Goal: Task Accomplishment & Management: Use online tool/utility

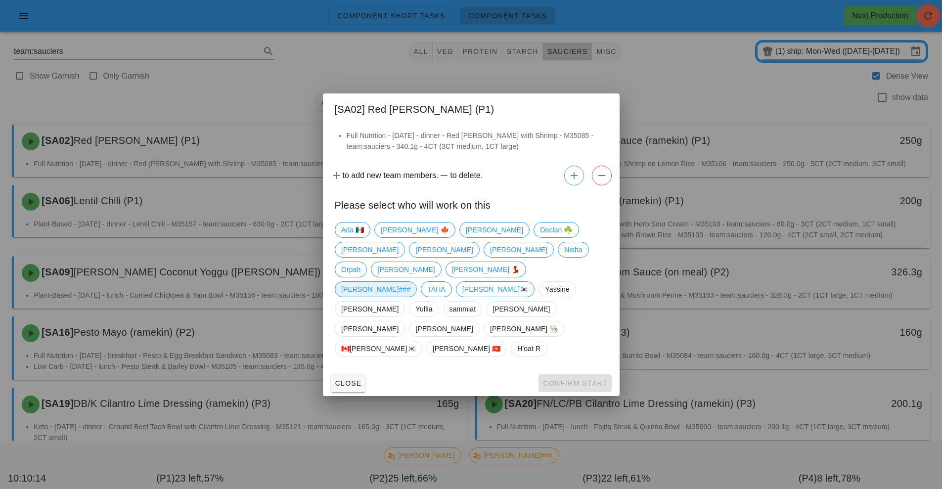
click at [411, 282] on span "[PERSON_NAME]###" at bounding box center [375, 289] width 69 height 15
click at [578, 379] on span "Confirm Start" at bounding box center [575, 383] width 65 height 8
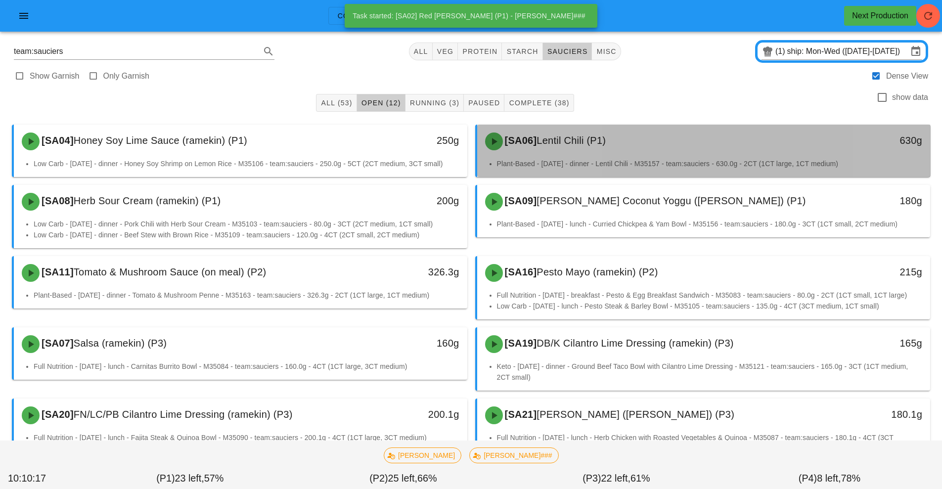
click at [576, 150] on div "[SA06] Lentil Chili (P1)" at bounding box center [647, 142] width 337 height 30
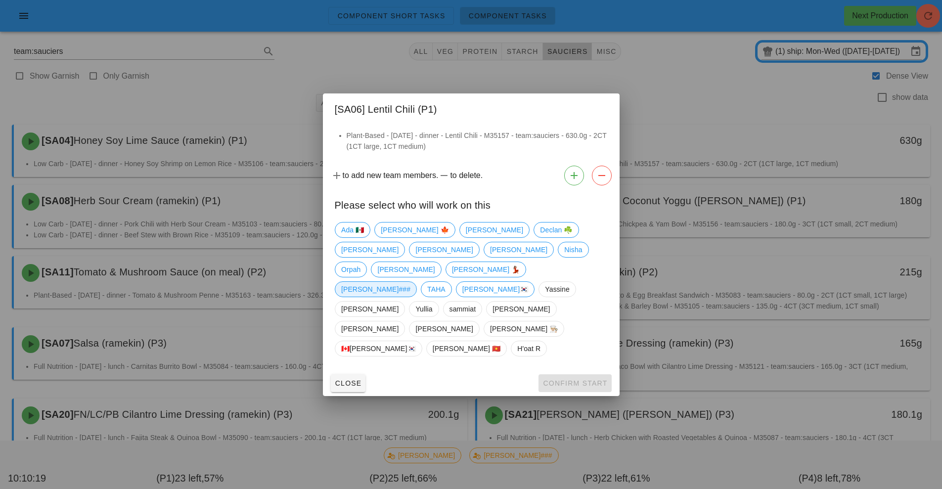
click at [411, 282] on span "[PERSON_NAME]###" at bounding box center [375, 289] width 69 height 15
click at [575, 379] on span "Confirm Start" at bounding box center [575, 383] width 65 height 8
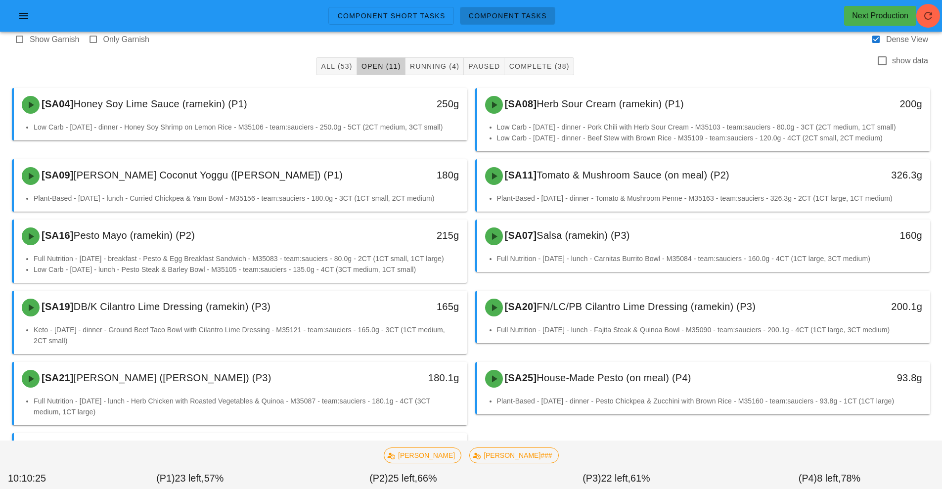
scroll to position [30, 0]
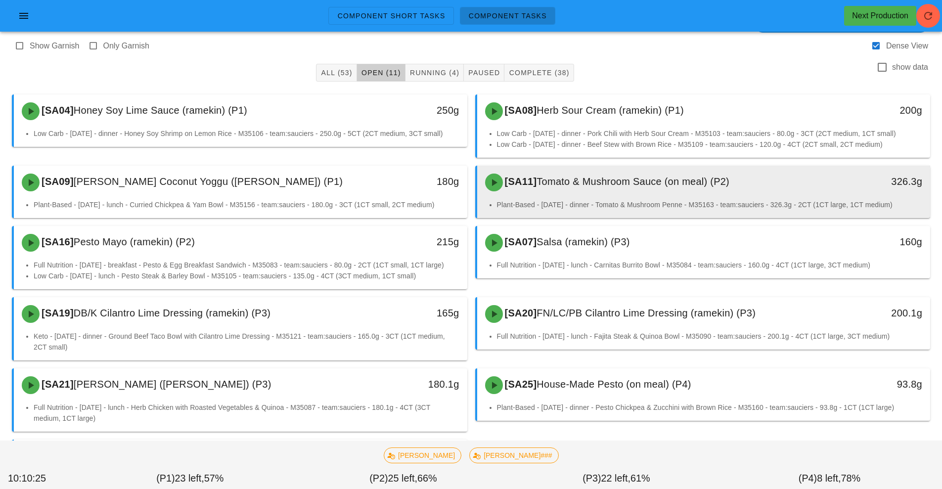
click at [656, 183] on span "Tomato & Mushroom Sauce (on meal) (P2)" at bounding box center [633, 181] width 193 height 11
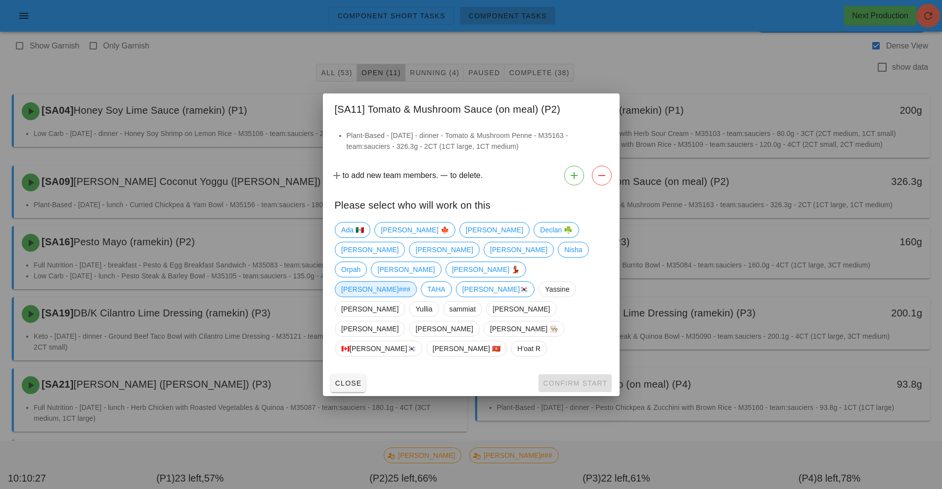
click at [411, 282] on span "[PERSON_NAME]###" at bounding box center [375, 289] width 69 height 15
click at [584, 379] on span "Confirm Start" at bounding box center [575, 383] width 65 height 8
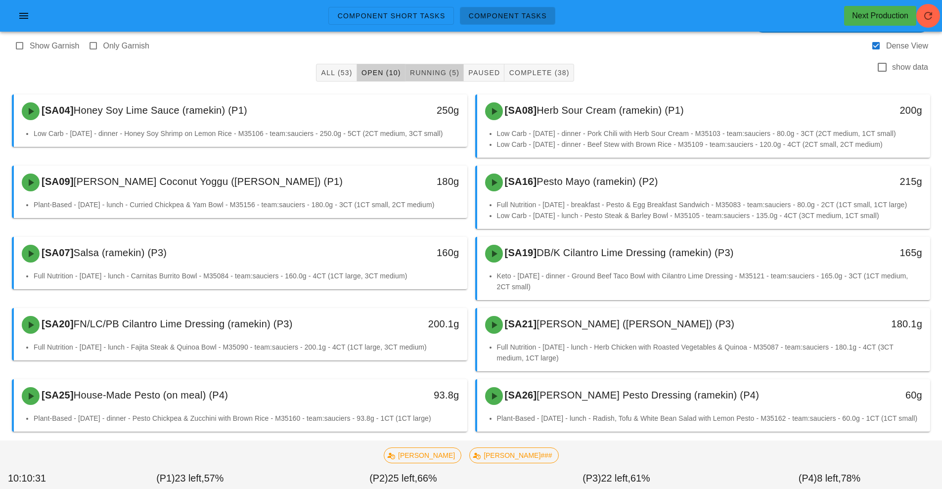
click at [428, 76] on span "Running (5)" at bounding box center [435, 73] width 50 height 8
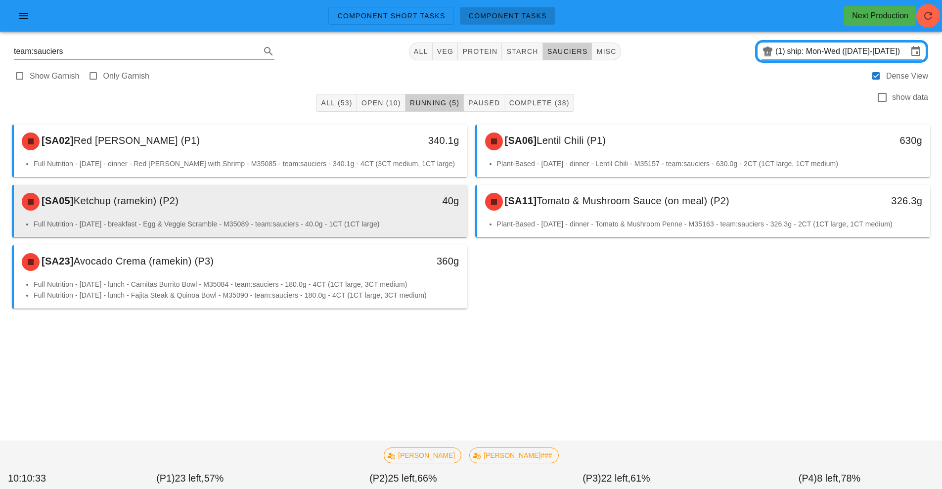
click at [328, 199] on div "[SA05] Ketchup (ramekin) (P2)" at bounding box center [184, 202] width 337 height 30
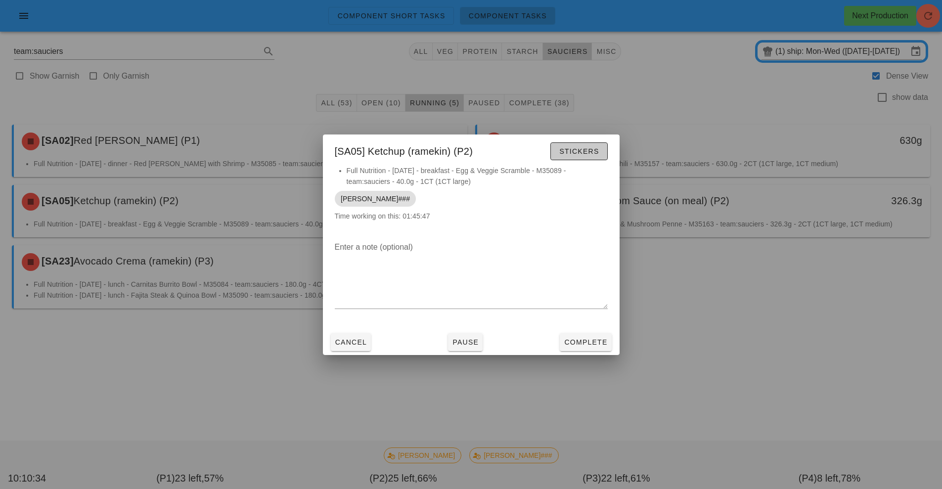
click at [583, 150] on span "Stickers" at bounding box center [579, 151] width 40 height 8
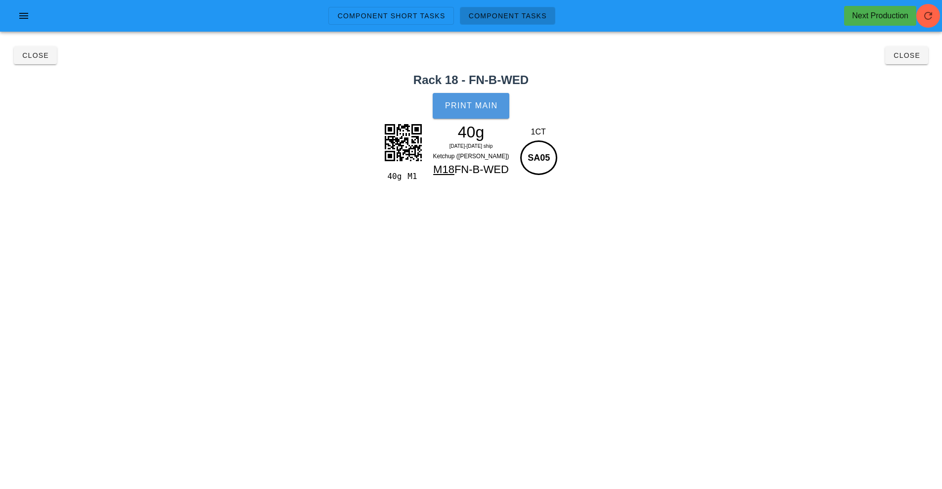
click at [473, 104] on span "Print Main" at bounding box center [471, 105] width 53 height 9
click at [35, 59] on span "Close" at bounding box center [35, 55] width 27 height 8
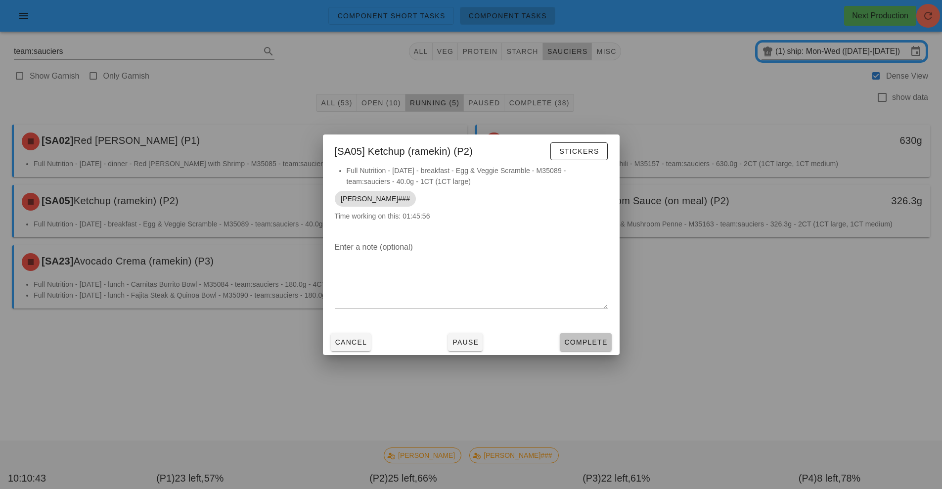
click at [585, 340] on span "Complete" at bounding box center [586, 342] width 44 height 8
